Goal: Check status: Check status

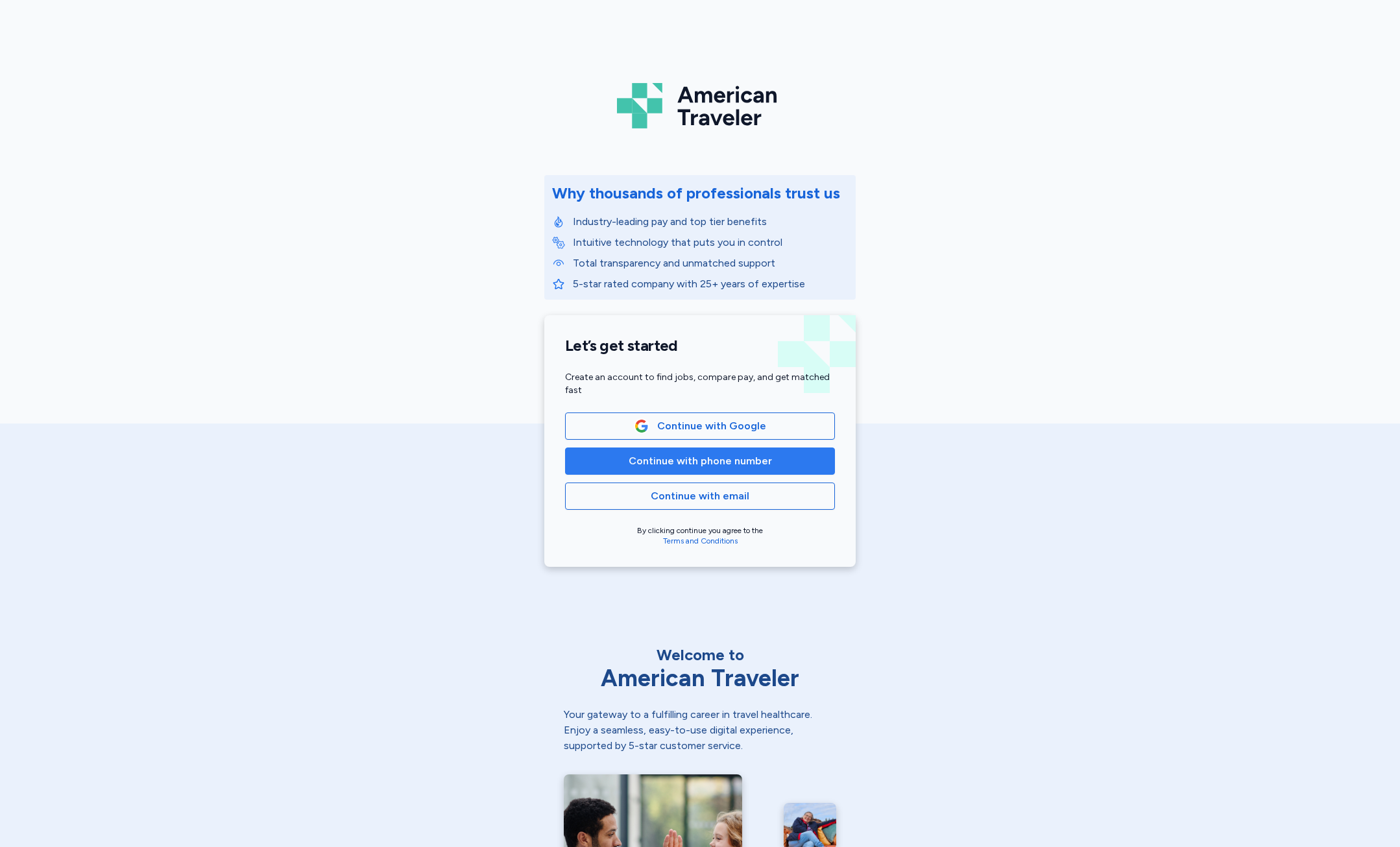
click at [661, 462] on span "Continue with phone number" at bounding box center [700, 461] width 143 height 16
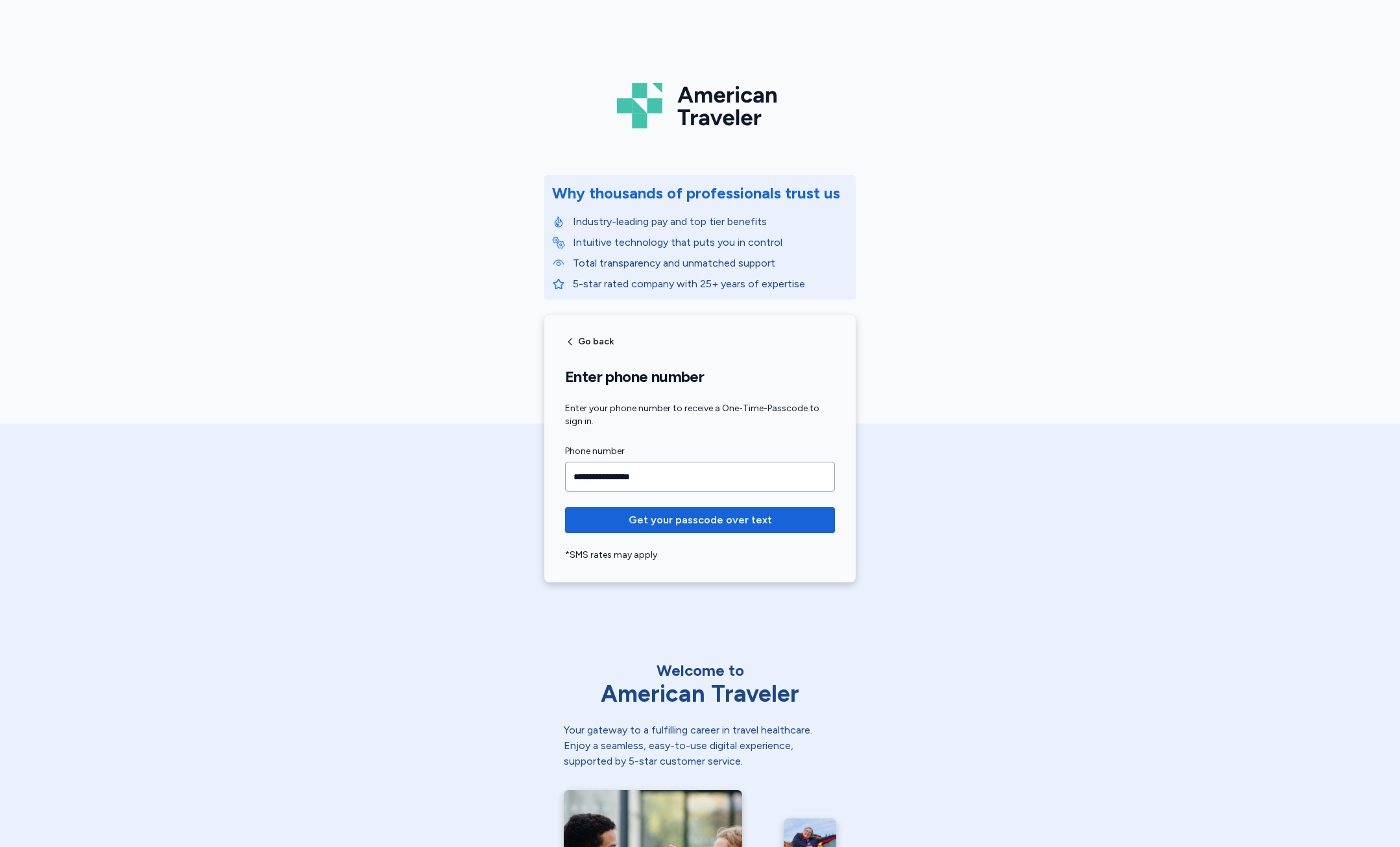
type input "**********"
click at [565, 507] on button "Get your passcode over text" at bounding box center [700, 520] width 270 height 26
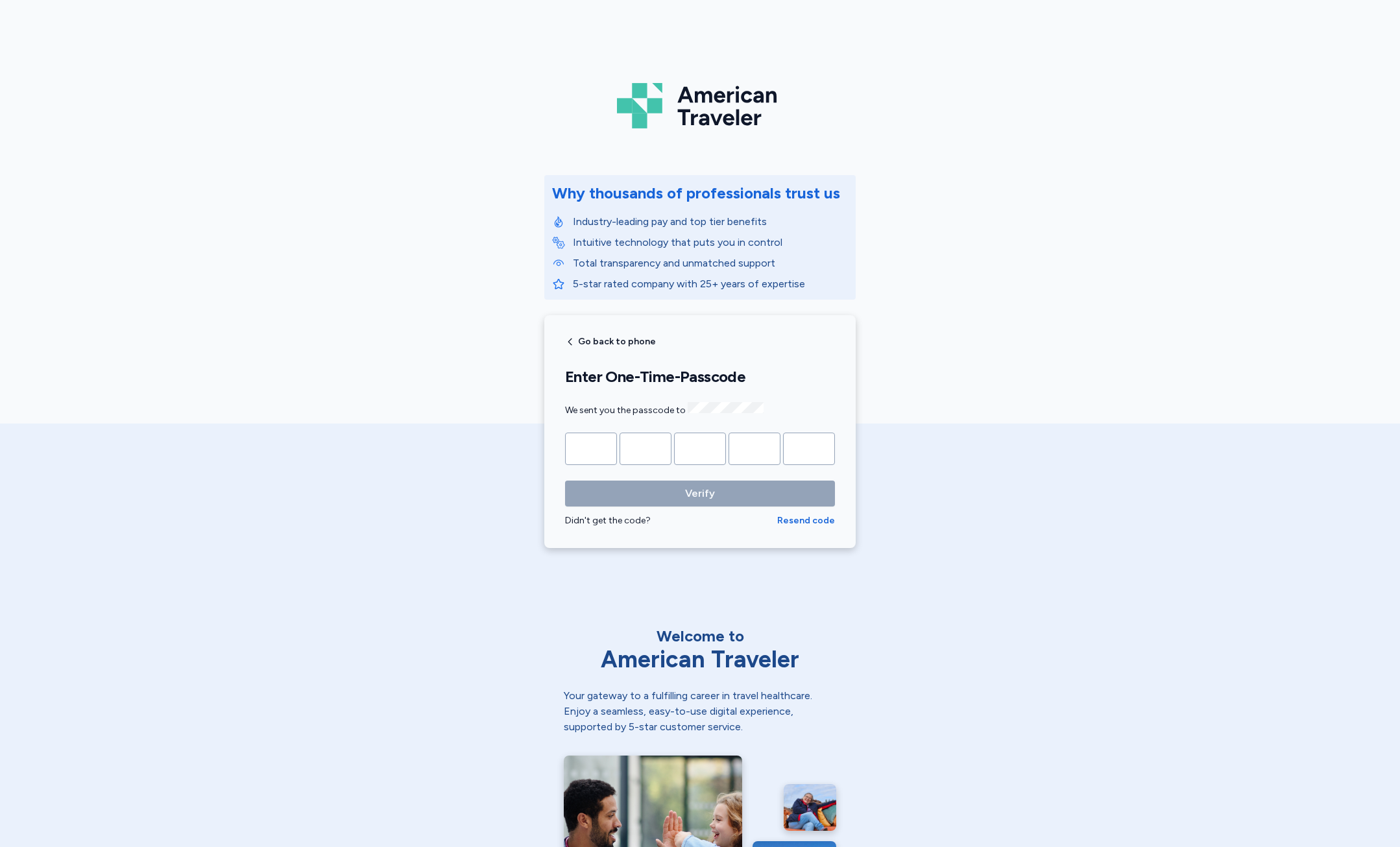
type input "*"
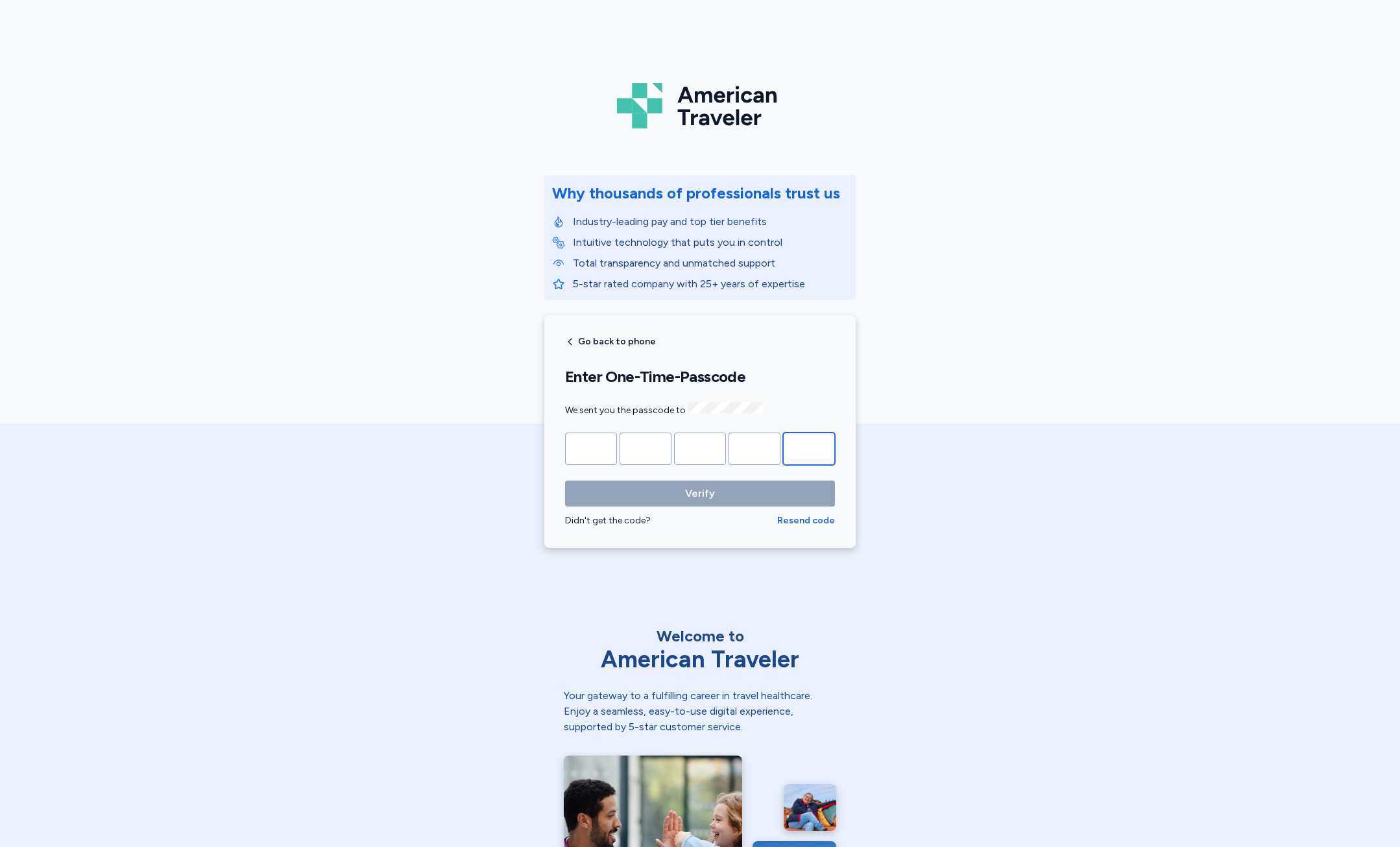
click at [565, 480] on button "Verify" at bounding box center [700, 493] width 270 height 26
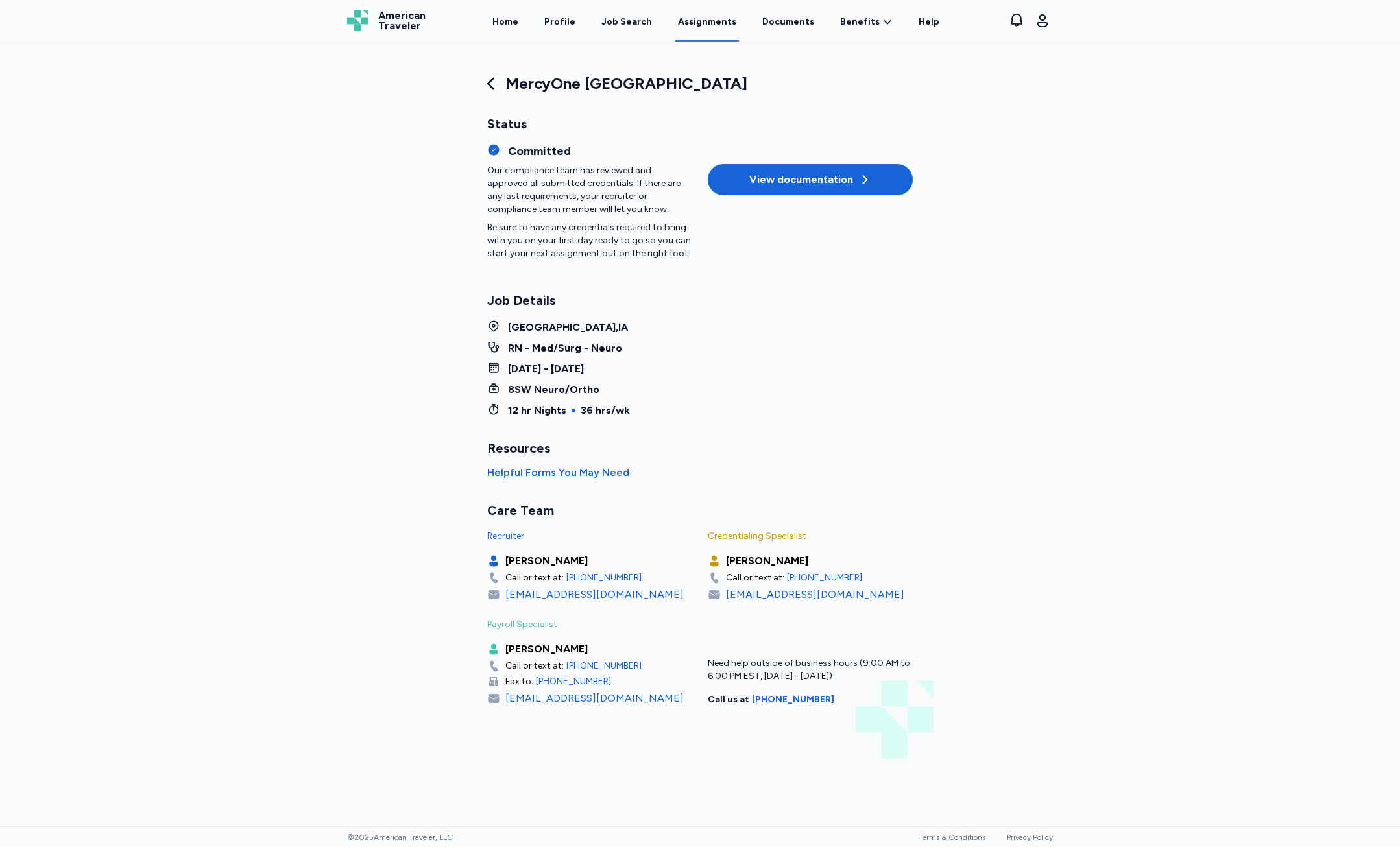
drag, startPoint x: 753, startPoint y: 156, endPoint x: 755, endPoint y: 164, distance: 8.2
click at [753, 156] on div "Committed Our compliance team has reviewed and approved all submitted credentia…" at bounding box center [700, 201] width 425 height 137
click at [755, 164] on button "View documentation" at bounding box center [810, 180] width 205 height 31
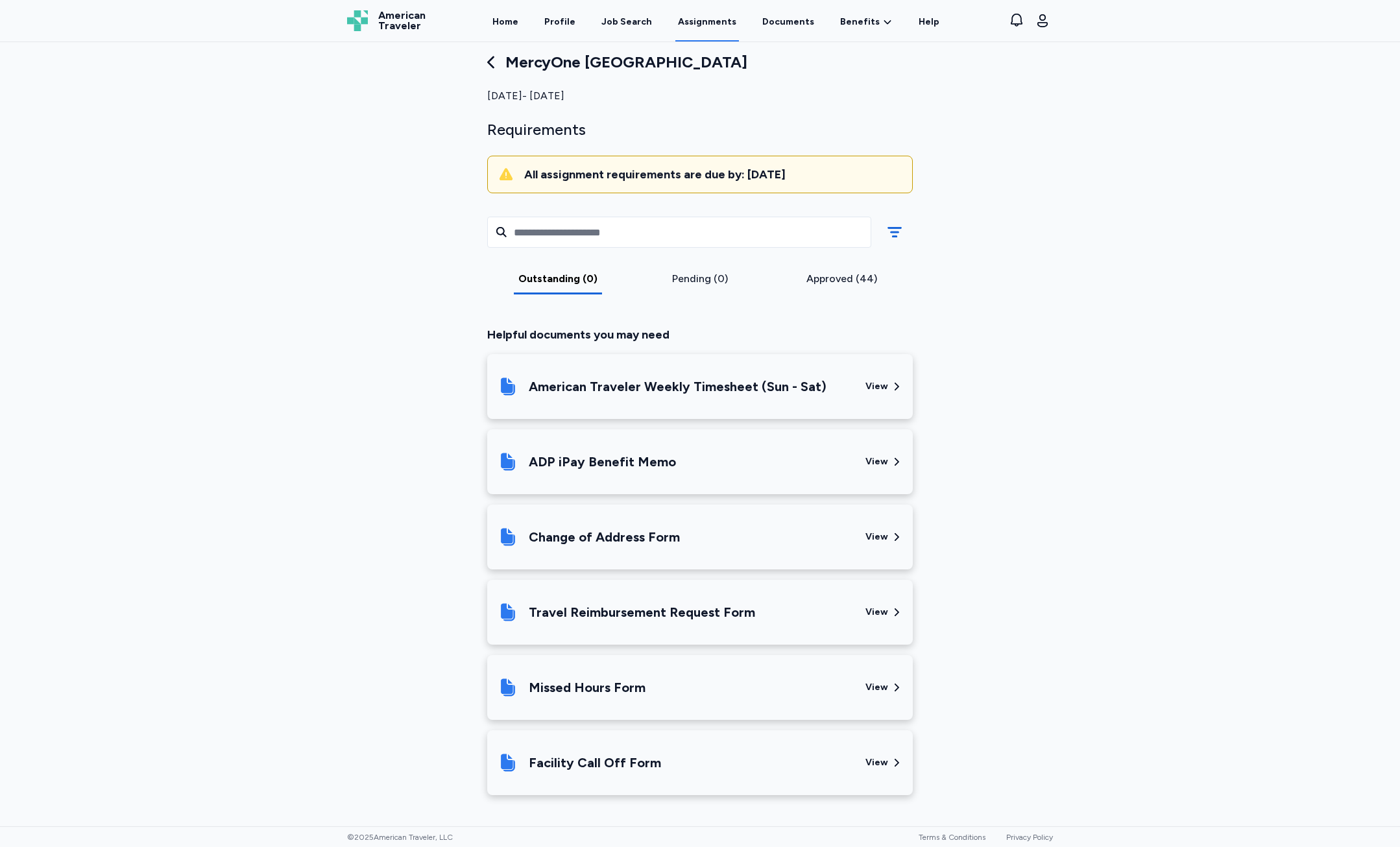
scroll to position [65, 0]
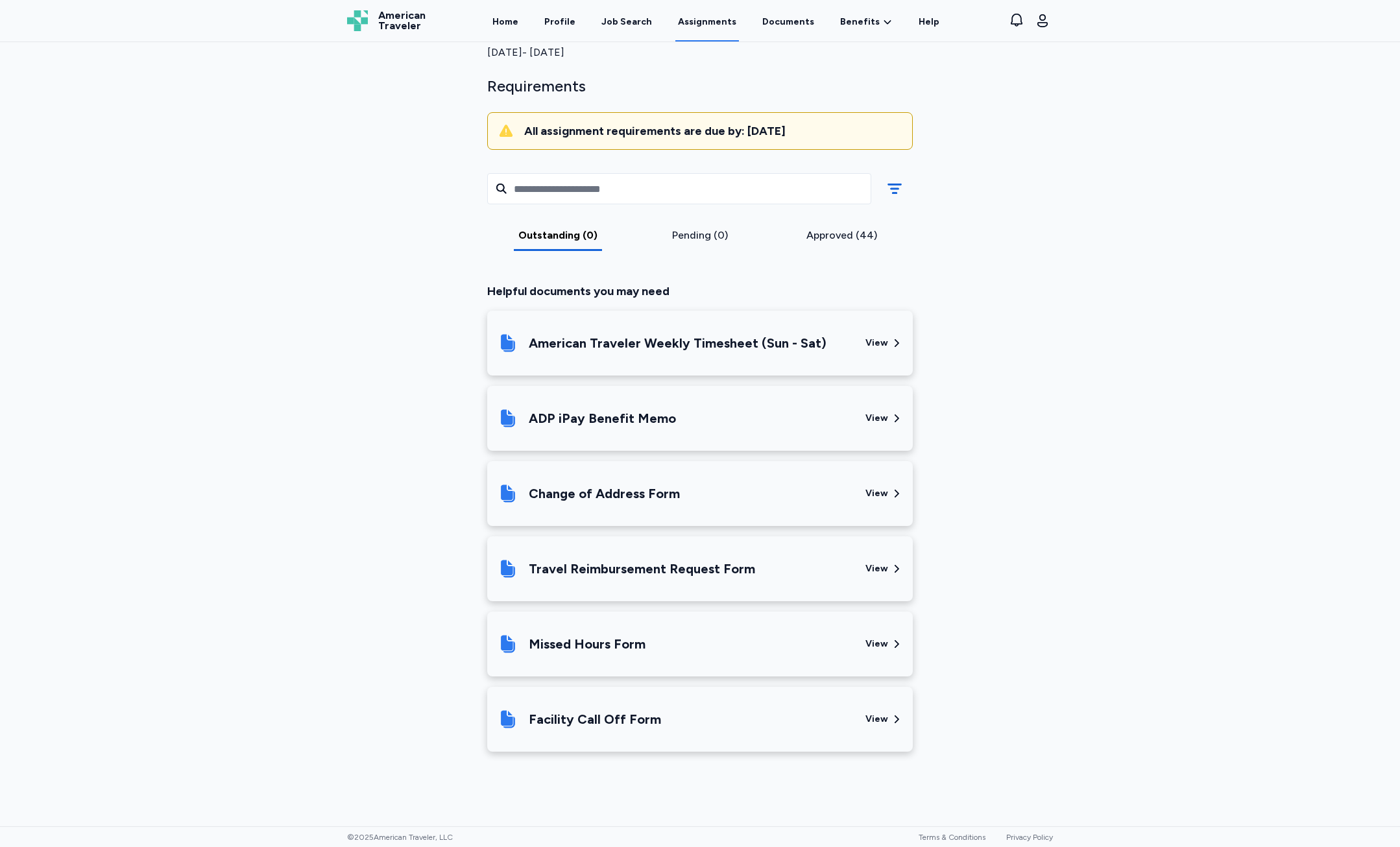
click at [758, 408] on div "ADP iPay Benefit Memo" at bounding box center [676, 418] width 358 height 44
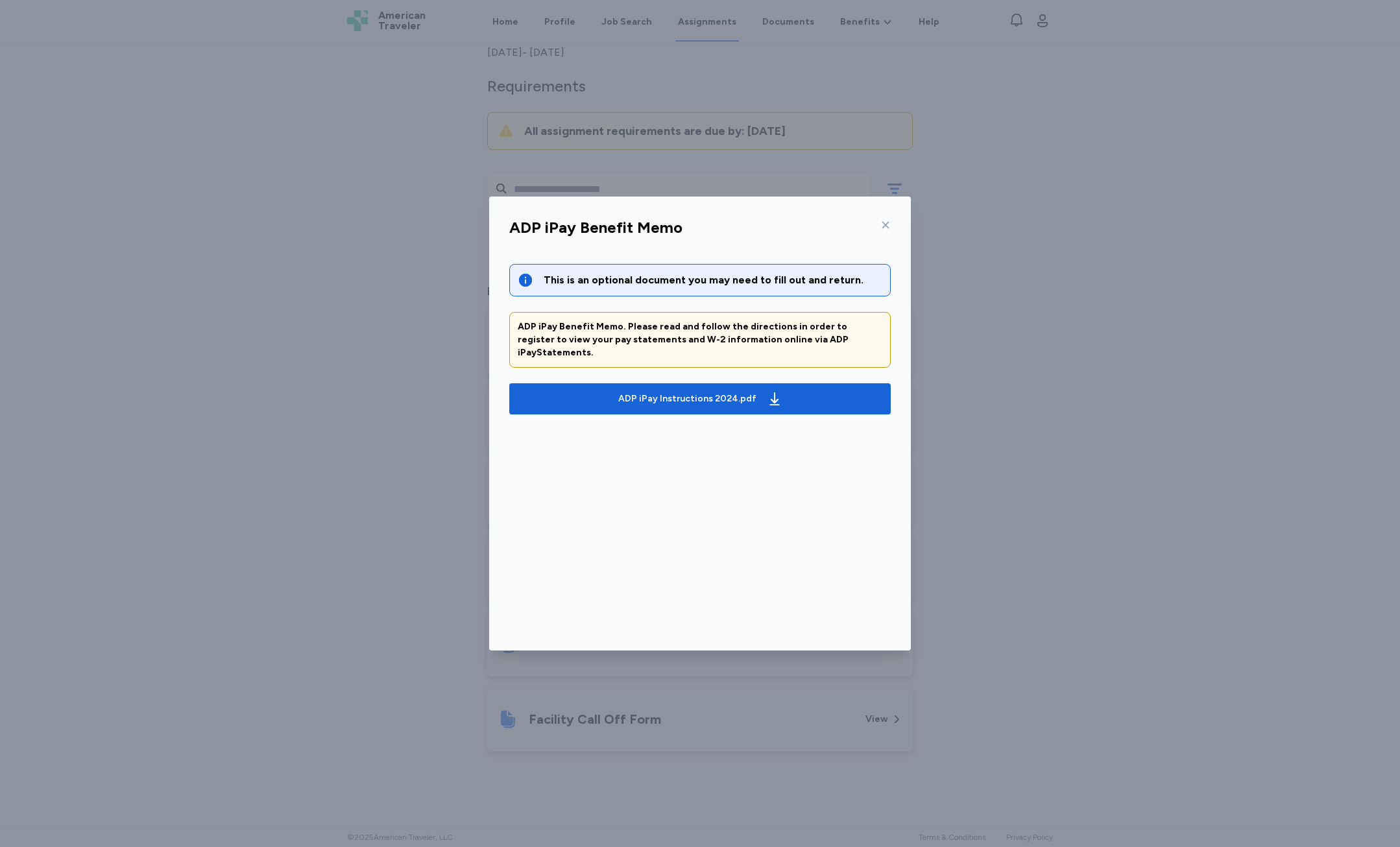
drag, startPoint x: 1155, startPoint y: 298, endPoint x: 1096, endPoint y: 309, distance: 60.0
click at [1152, 313] on div "ADP iPay Benefit Memo This is an optional document you may need to fill out and…" at bounding box center [700, 423] width 1400 height 847
